Goal: Navigation & Orientation: Find specific page/section

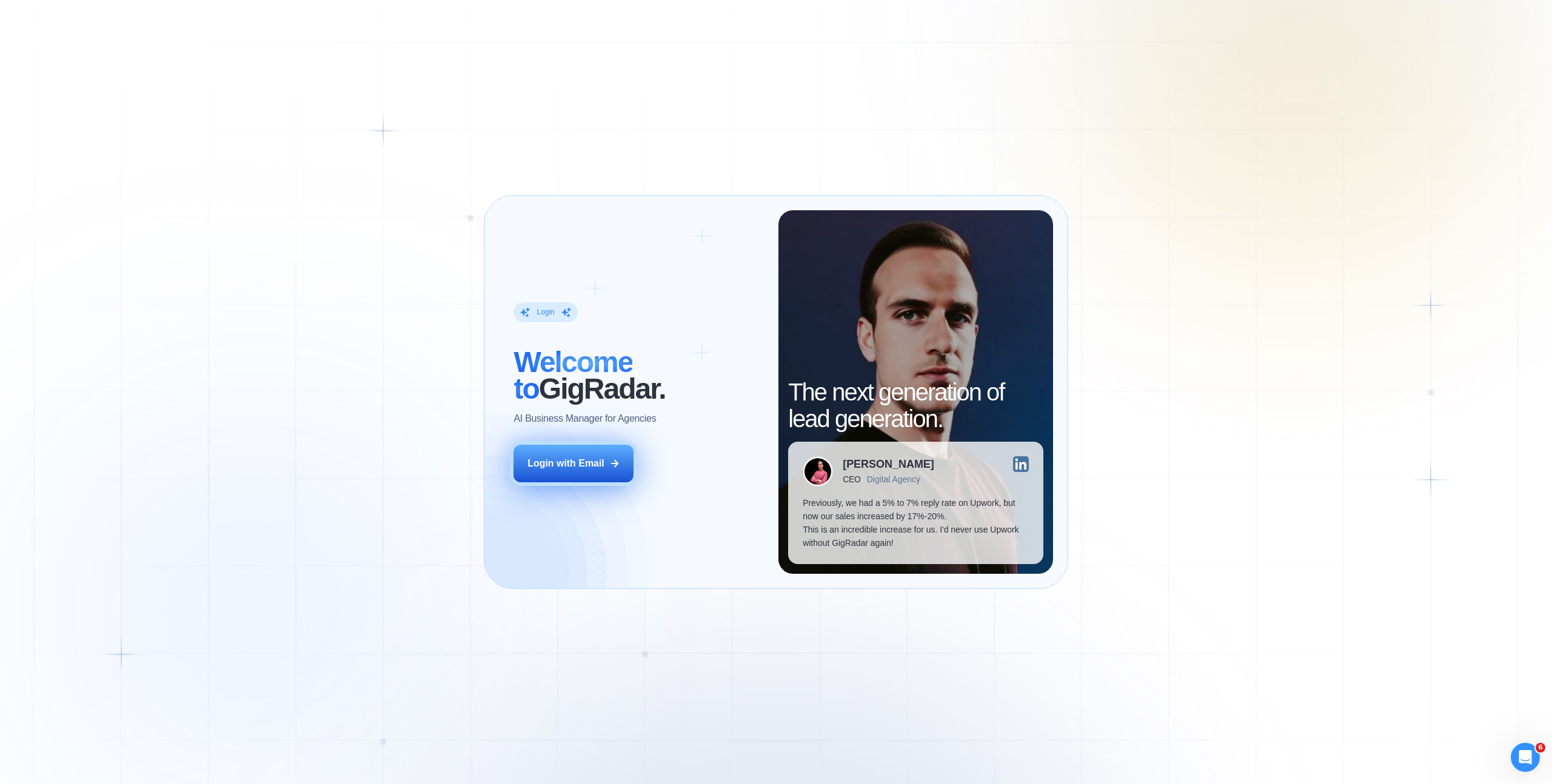
click at [552, 459] on div "Login with Email" at bounding box center [566, 463] width 77 height 13
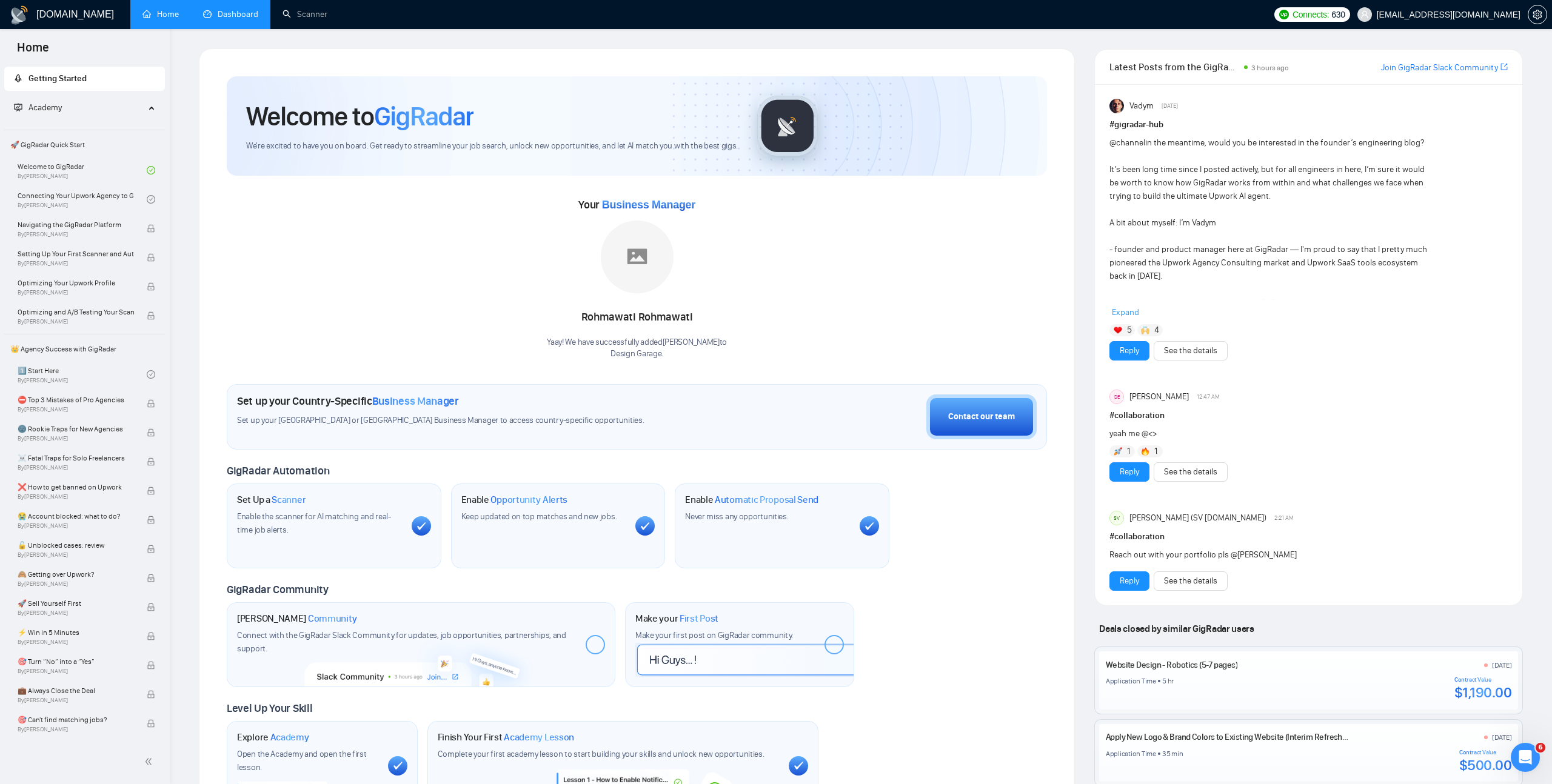
click at [237, 15] on link "Dashboard" at bounding box center [231, 14] width 55 height 10
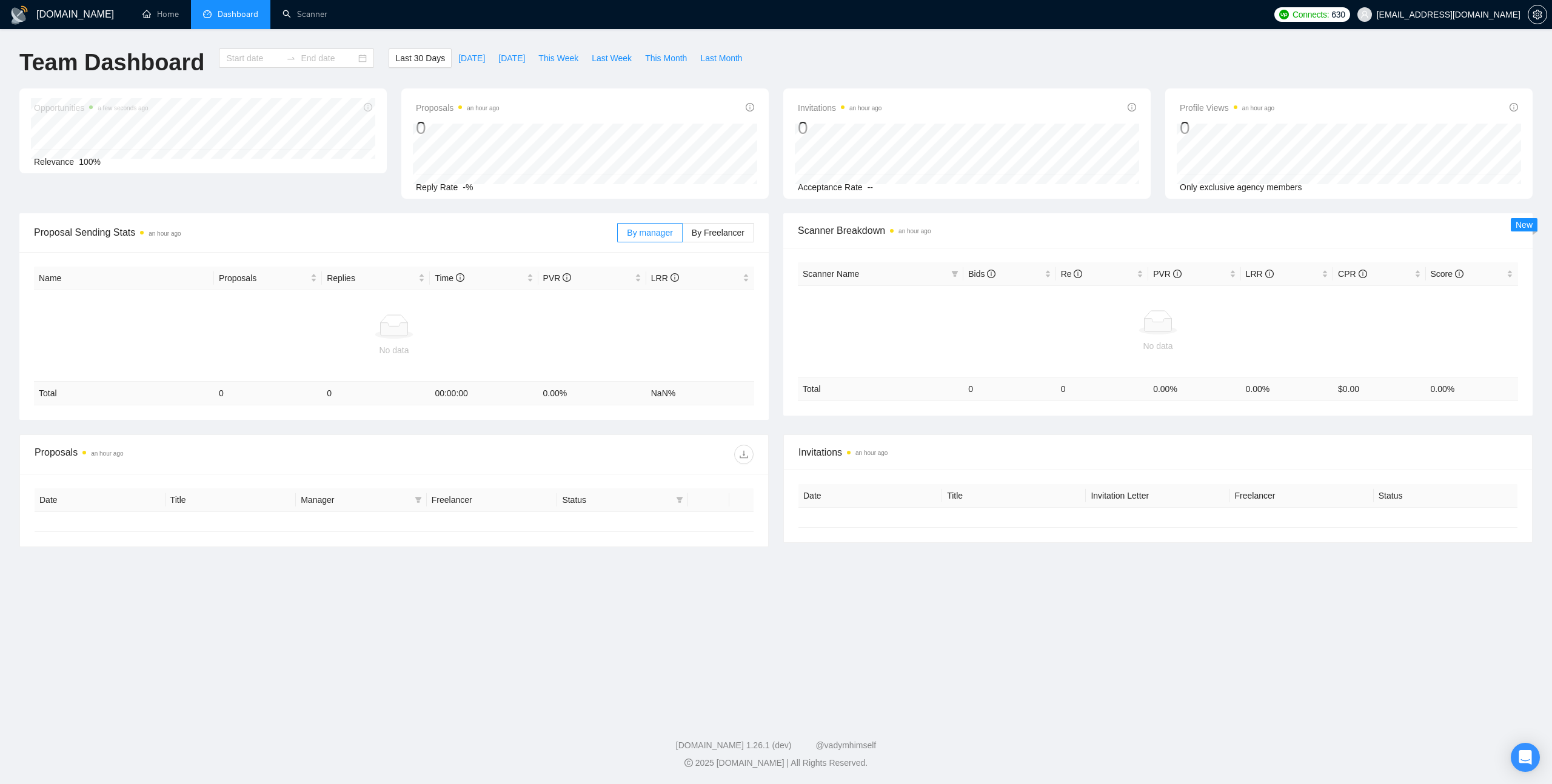
type input "[DATE]"
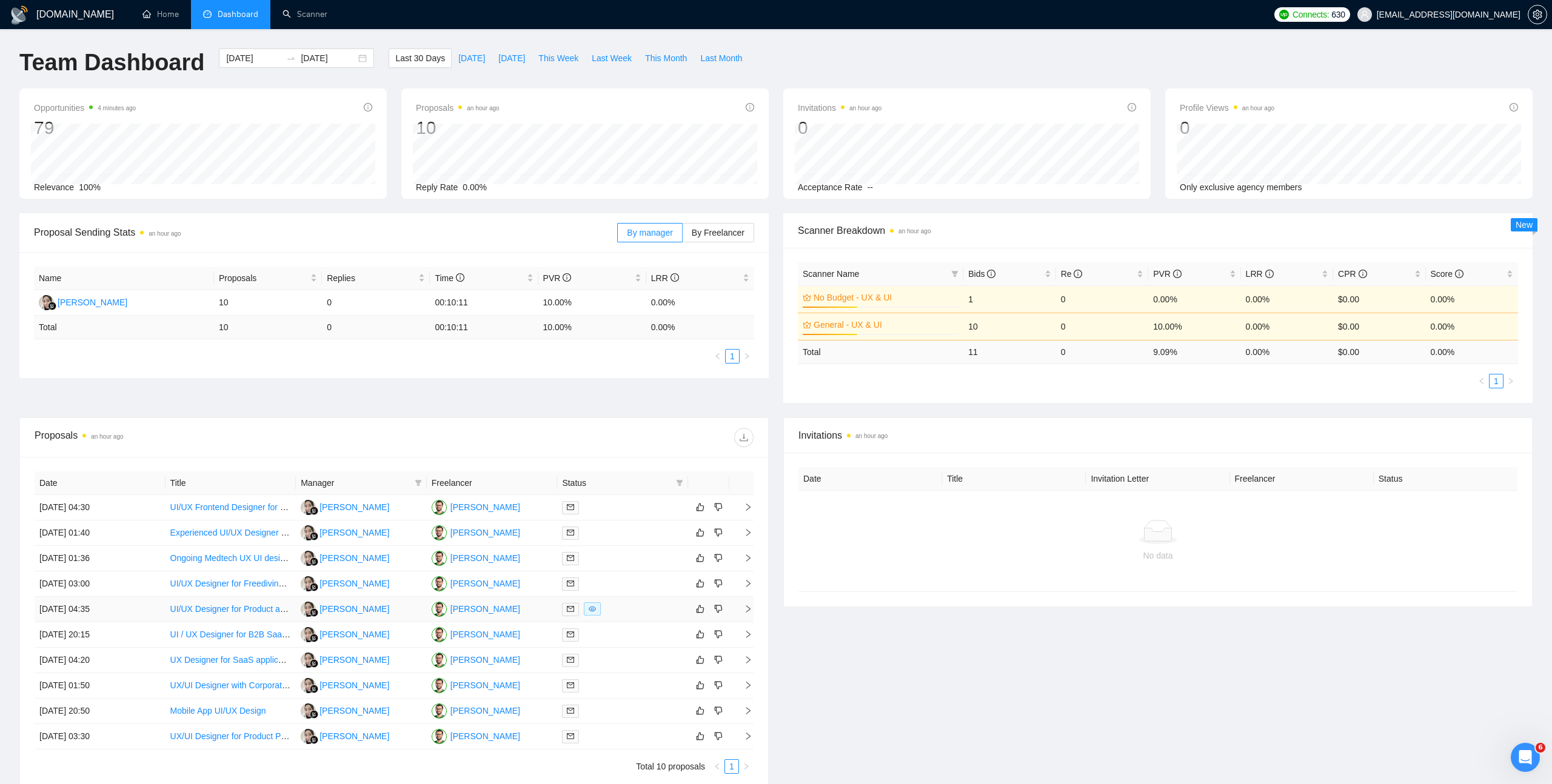
click at [196, 604] on link "UI/UX Designer for Product and Design System" at bounding box center [260, 609] width 179 height 10
